Goal: Go to known website: Access a specific website the user already knows

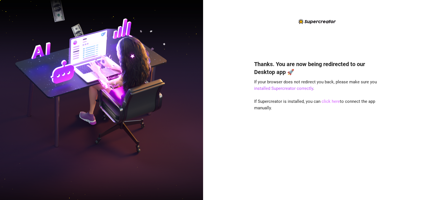
click at [332, 101] on link "click here" at bounding box center [331, 101] width 18 height 5
